Goal: Entertainment & Leisure: Consume media (video, audio)

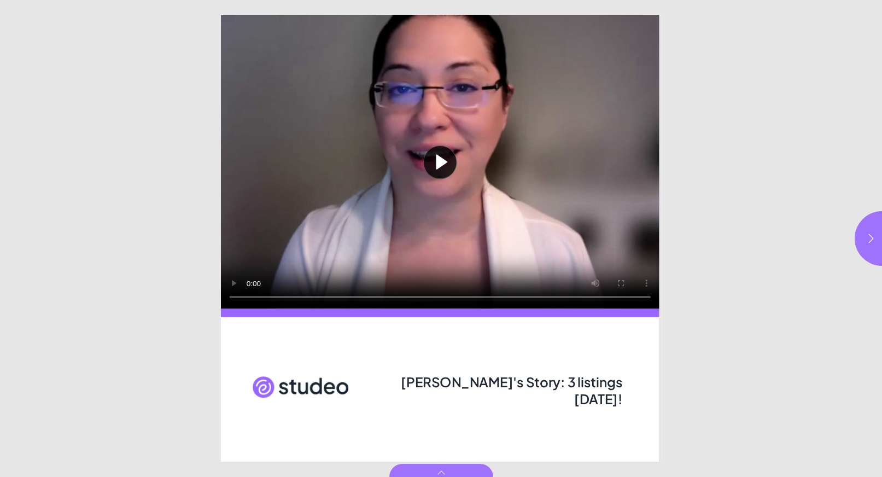
click at [450, 165] on button "Play video" at bounding box center [440, 162] width 439 height 294
click at [420, 170] on button "Play video" at bounding box center [440, 162] width 439 height 294
click at [751, 0] on html "[PERSON_NAME]'s Story: 3 listings [DATE]! [PERSON_NAME]'s Story: 3 listings [DA…" at bounding box center [441, 0] width 882 height 0
click at [866, 237] on icon "button" at bounding box center [871, 238] width 11 height 11
type input "***"
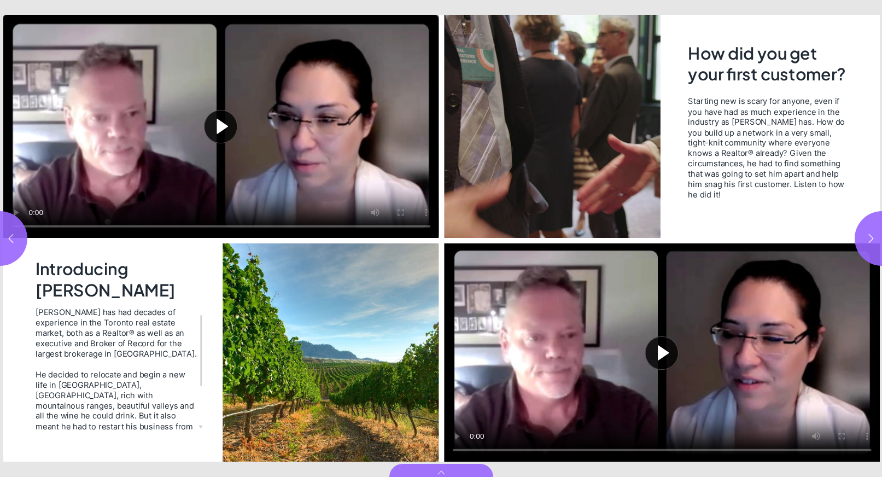
click at [248, 141] on button "Play video" at bounding box center [221, 126] width 436 height 223
click at [662, 353] on button "Play video" at bounding box center [662, 352] width 436 height 218
click at [208, 133] on video "Video" at bounding box center [221, 126] width 436 height 223
click at [873, 229] on button "button" at bounding box center [882, 238] width 55 height 55
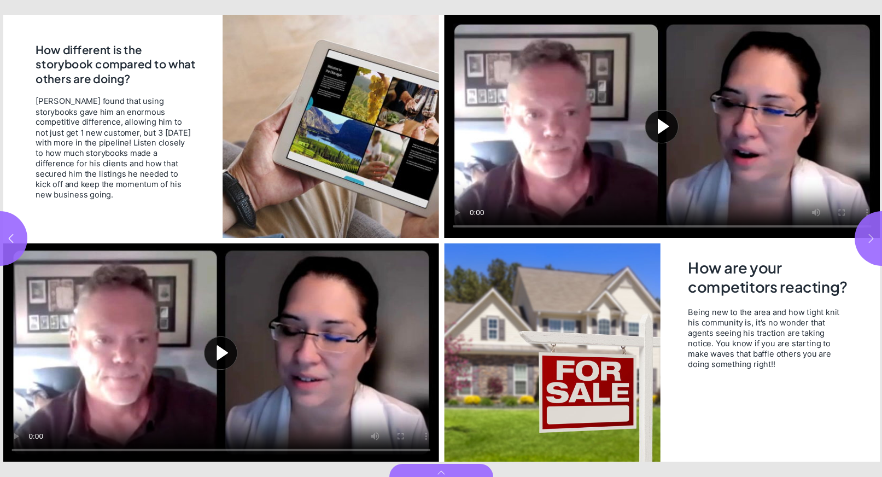
click at [873, 229] on button "button" at bounding box center [882, 238] width 55 height 55
type input "*"
